Goal: Transaction & Acquisition: Purchase product/service

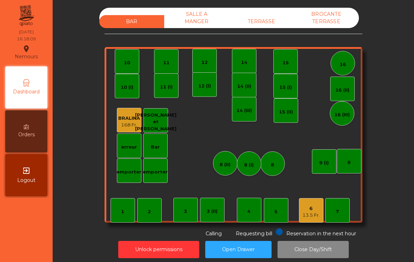
click at [216, 211] on div "3 (II)" at bounding box center [212, 211] width 11 height 7
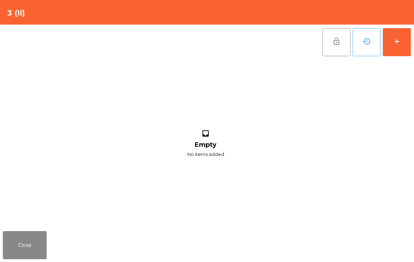
click at [403, 47] on button "add" at bounding box center [397, 42] width 28 height 28
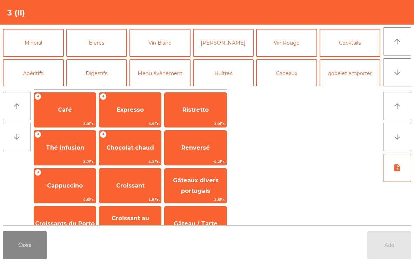
scroll to position [60, 0]
click at [105, 51] on button "Bières" at bounding box center [96, 43] width 61 height 28
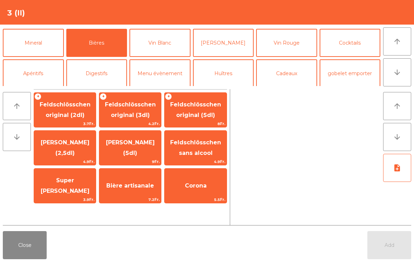
click at [69, 177] on span "Super [PERSON_NAME]" at bounding box center [65, 186] width 62 height 30
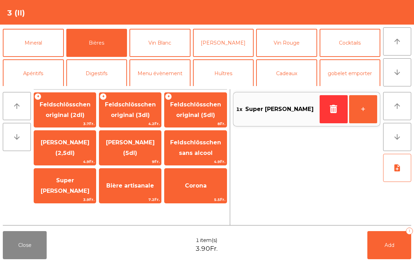
click at [362, 109] on button "+" at bounding box center [363, 109] width 28 height 28
click at [359, 106] on button "+" at bounding box center [363, 109] width 28 height 28
click at [381, 251] on button "Add 4" at bounding box center [389, 245] width 44 height 28
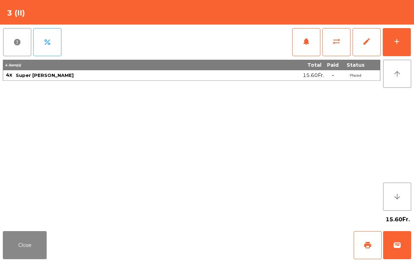
click at [387, 56] on button "add" at bounding box center [397, 42] width 28 height 28
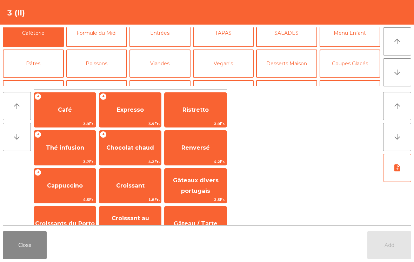
scroll to position [38, 0]
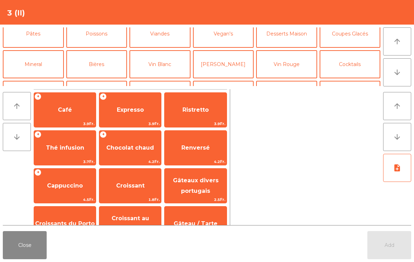
click at [90, 78] on button "Bières" at bounding box center [96, 64] width 61 height 28
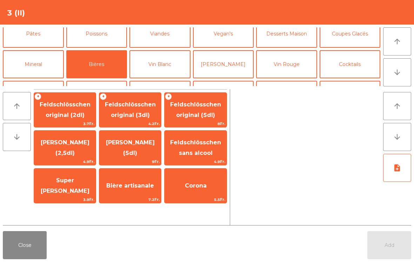
click at [65, 189] on span "Super [PERSON_NAME]" at bounding box center [65, 186] width 62 height 30
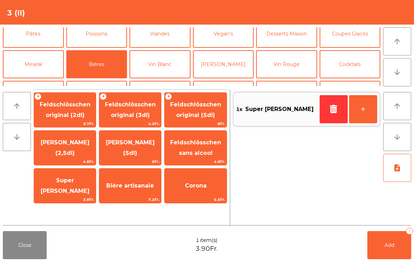
click at [364, 115] on button "+" at bounding box center [363, 109] width 28 height 28
click at [387, 252] on button "Add 3" at bounding box center [389, 245] width 44 height 28
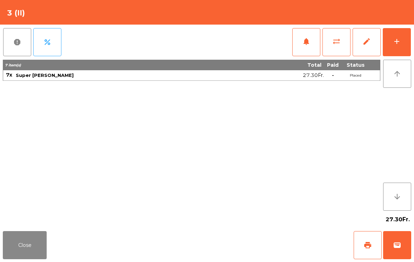
click at [7, 251] on button "Close" at bounding box center [25, 245] width 44 height 28
click at [400, 242] on span "wallet" at bounding box center [397, 245] width 8 height 8
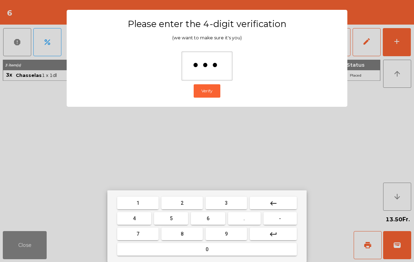
type input "****"
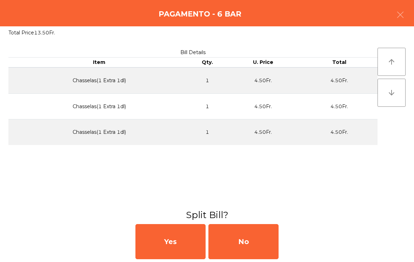
click at [278, 232] on div "No" at bounding box center [243, 241] width 70 height 35
click at [253, 243] on div "MB" at bounding box center [243, 241] width 70 height 35
click at [245, 241] on div "No" at bounding box center [243, 241] width 70 height 35
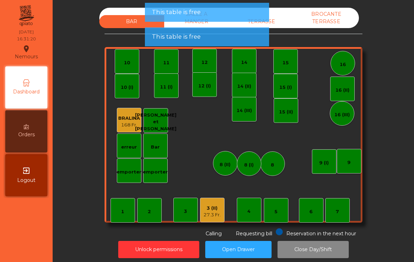
click at [344, 204] on div "7" at bounding box center [337, 210] width 25 height 25
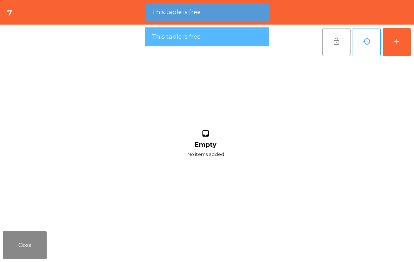
click at [397, 40] on div "add" at bounding box center [396, 41] width 8 height 8
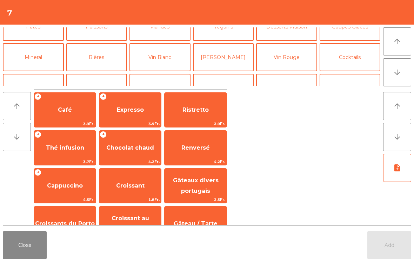
scroll to position [48, 0]
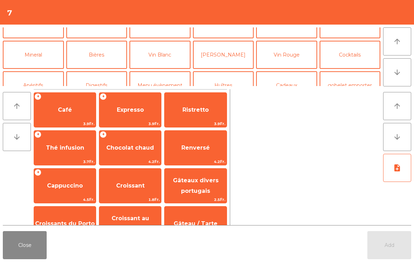
click at [107, 60] on button "Bières" at bounding box center [96, 55] width 61 height 28
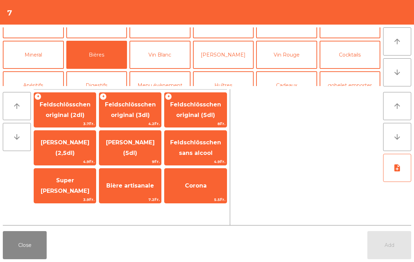
click at [52, 163] on span "4.9Fr." at bounding box center [65, 161] width 62 height 7
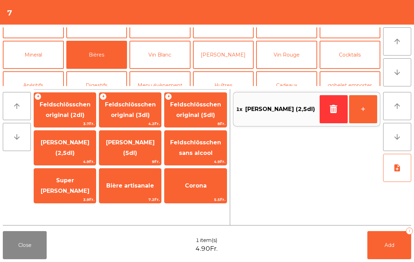
click at [372, 253] on button "Add 1" at bounding box center [389, 245] width 44 height 28
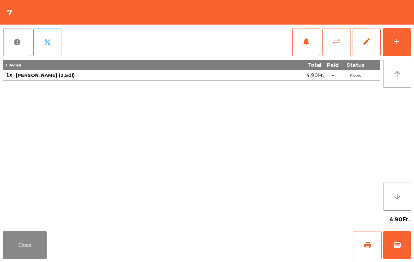
click at [12, 256] on button "Close" at bounding box center [25, 245] width 44 height 28
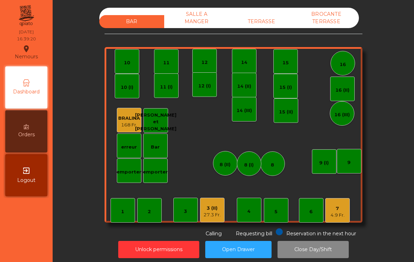
click at [270, 16] on div "TERRASSE" at bounding box center [261, 21] width 65 height 13
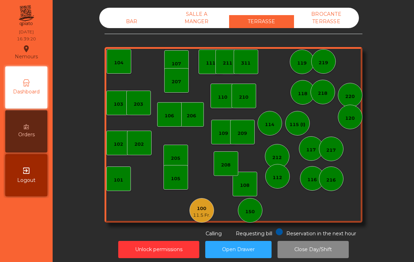
click at [194, 211] on div "100" at bounding box center [201, 208] width 17 height 7
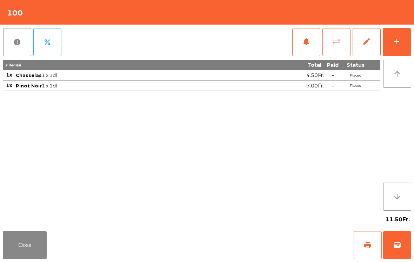
click at [367, 250] on button "print" at bounding box center [367, 245] width 28 height 28
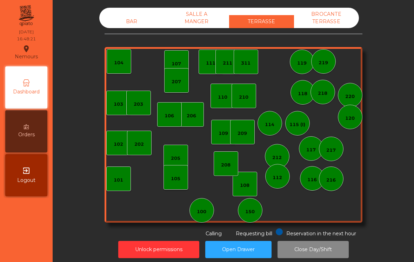
click at [130, 33] on div "BAR SALLE A MANGER TERRASSE BROCANTE TERRASSE 103 102 101 202 206 104 205 108 1…" at bounding box center [233, 122] width 258 height 229
click at [137, 25] on div "BAR" at bounding box center [131, 21] width 65 height 13
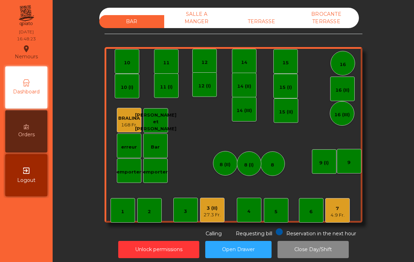
click at [211, 209] on div "3 (II)" at bounding box center [211, 207] width 17 height 7
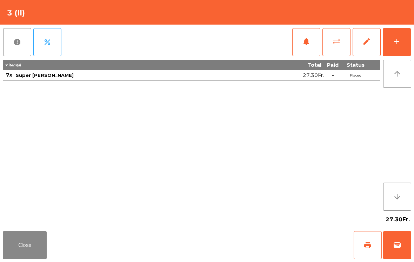
click at [402, 42] on button "add" at bounding box center [397, 42] width 28 height 28
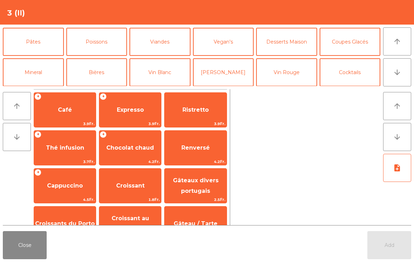
scroll to position [38, 0]
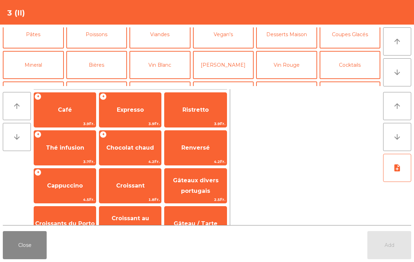
click at [108, 65] on button "Bières" at bounding box center [96, 65] width 61 height 28
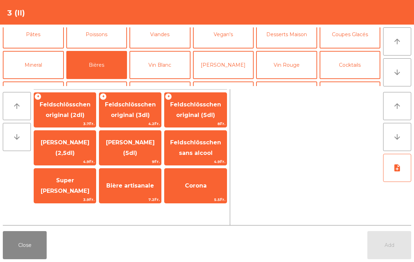
click at [67, 183] on span "Super [PERSON_NAME]" at bounding box center [65, 185] width 49 height 17
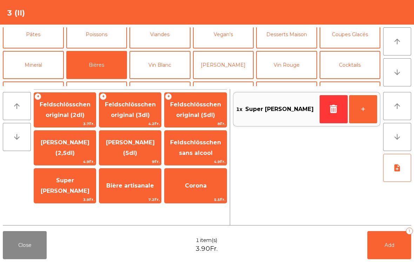
click at [67, 182] on span "Super [PERSON_NAME]" at bounding box center [65, 185] width 49 height 17
click at [385, 240] on button "Add 2" at bounding box center [389, 245] width 44 height 28
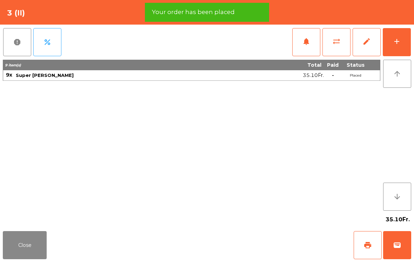
click at [56, 236] on div "Close print wallet" at bounding box center [207, 245] width 414 height 34
click at [34, 251] on button "Close" at bounding box center [25, 245] width 44 height 28
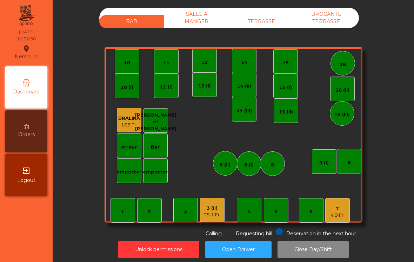
click at [266, 12] on div "BAR SALLE A MANGER TERRASSE BROCANTE TERRASSE" at bounding box center [228, 18] width 259 height 20
click at [268, 27] on div "TERRASSE" at bounding box center [261, 21] width 65 height 13
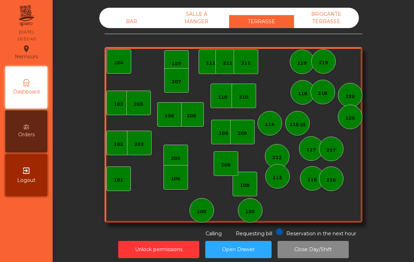
scroll to position [0, 0]
click at [342, 23] on div "BROCANTE TERRASSE" at bounding box center [326, 18] width 65 height 20
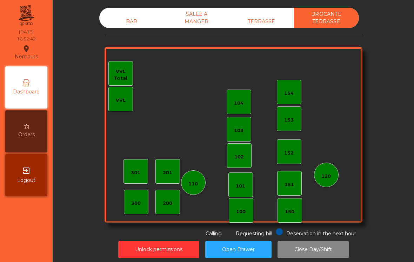
click at [197, 18] on div "SALLE A MANGER" at bounding box center [196, 18] width 65 height 20
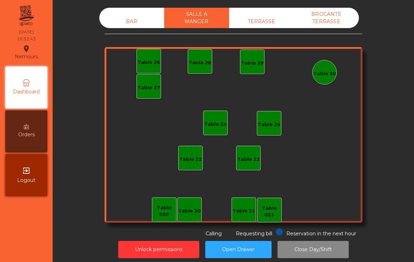
click at [108, 20] on div "BAR" at bounding box center [131, 21] width 65 height 13
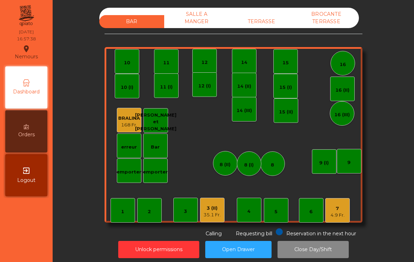
click at [224, 219] on div "3 (II) 35.1 Fr." at bounding box center [212, 209] width 25 height 25
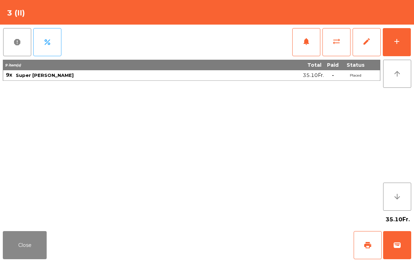
click at [398, 244] on span "wallet" at bounding box center [397, 245] width 8 height 8
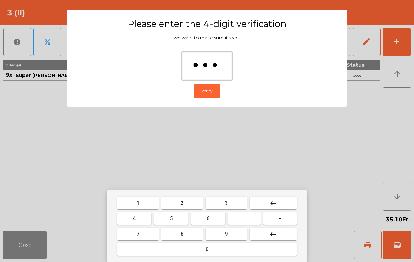
type input "****"
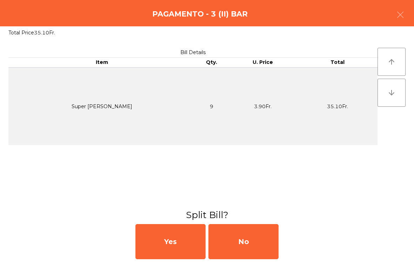
click at [269, 242] on div "No" at bounding box center [243, 241] width 70 height 35
click at [261, 244] on div "No" at bounding box center [243, 241] width 70 height 35
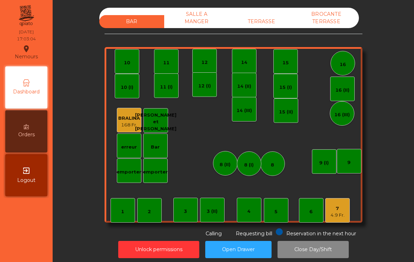
click at [328, 230] on span "Reservation in the next hour" at bounding box center [321, 233] width 70 height 6
click at [346, 207] on div "7 4.9 Fr." at bounding box center [337, 210] width 25 height 25
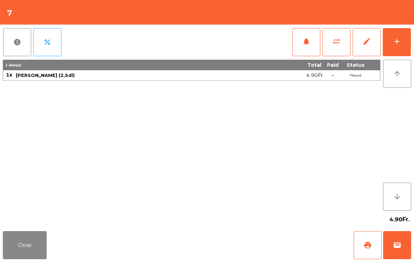
click at [399, 40] on div "add" at bounding box center [396, 41] width 8 height 8
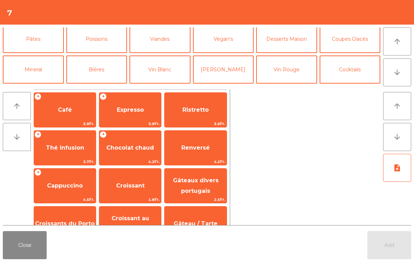
scroll to position [42, 0]
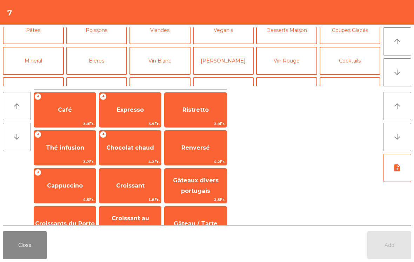
click at [46, 58] on button "Mineral" at bounding box center [33, 61] width 61 height 28
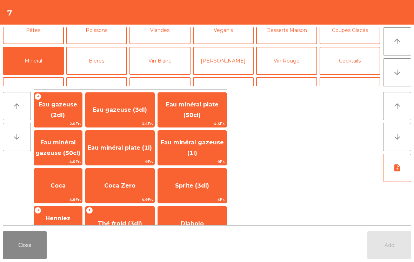
click at [126, 117] on span "Eau gazeuse (3dl)" at bounding box center [120, 109] width 69 height 19
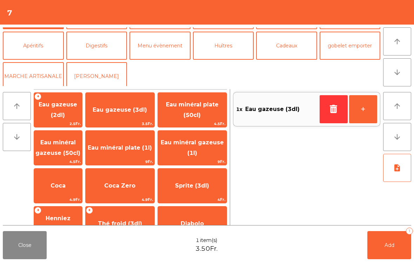
scroll to position [92, 0]
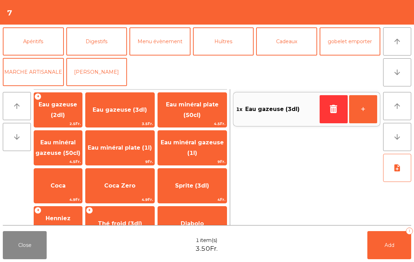
click at [44, 47] on button "Apéritifs" at bounding box center [33, 41] width 61 height 28
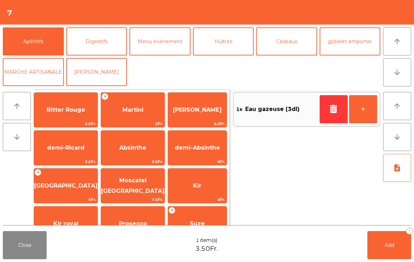
click at [74, 120] on span "4.5Fr." at bounding box center [65, 123] width 63 height 7
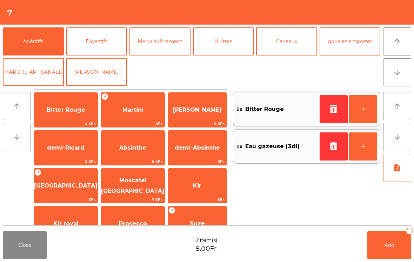
click at [378, 254] on button "Add 2" at bounding box center [389, 245] width 44 height 28
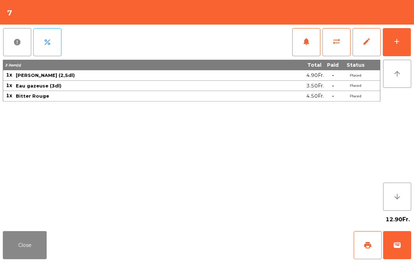
click at [391, 235] on button "wallet" at bounding box center [397, 245] width 28 height 28
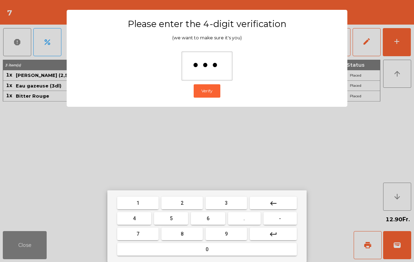
type input "****"
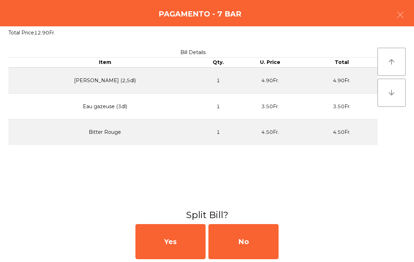
click at [246, 241] on div "No" at bounding box center [243, 241] width 70 height 35
click at [255, 242] on div "No" at bounding box center [243, 241] width 70 height 35
click at [256, 236] on div "No" at bounding box center [243, 241] width 70 height 35
